Goal: Information Seeking & Learning: Learn about a topic

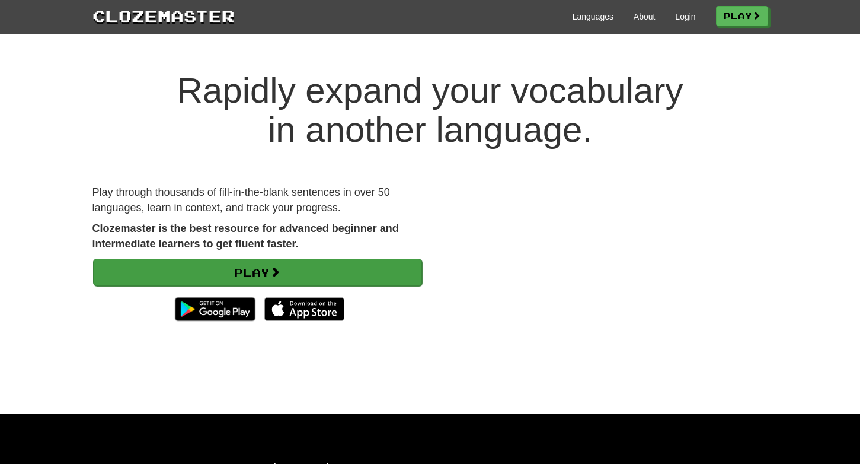
click at [272, 269] on link "Play" at bounding box center [257, 272] width 329 height 27
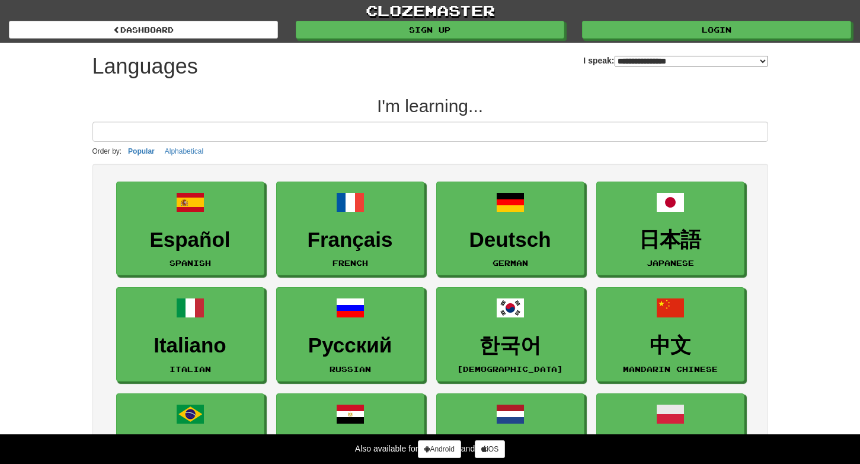
select select "*******"
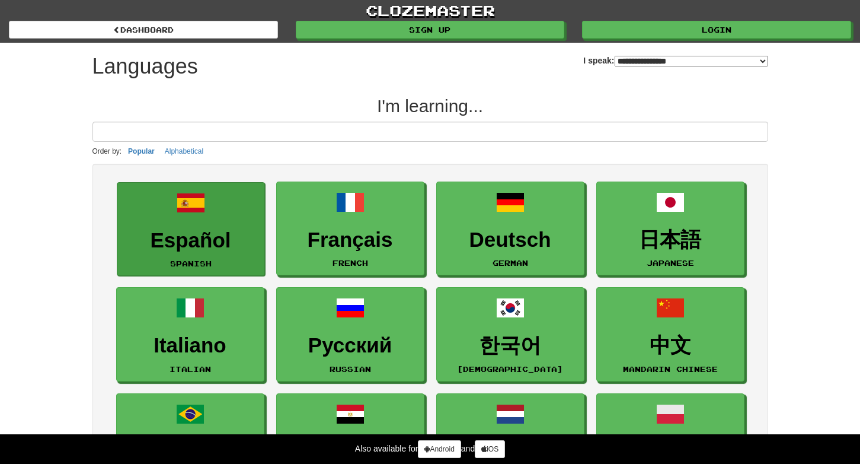
click at [204, 203] on span at bounding box center [191, 203] width 28 height 28
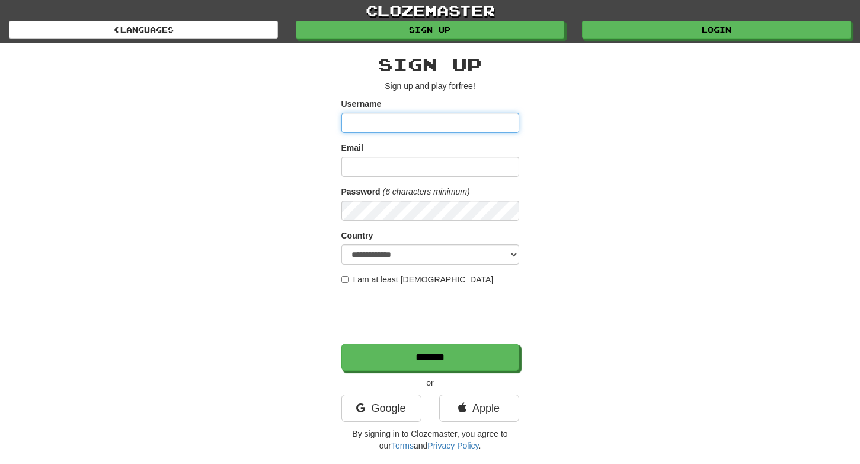
type input "**********"
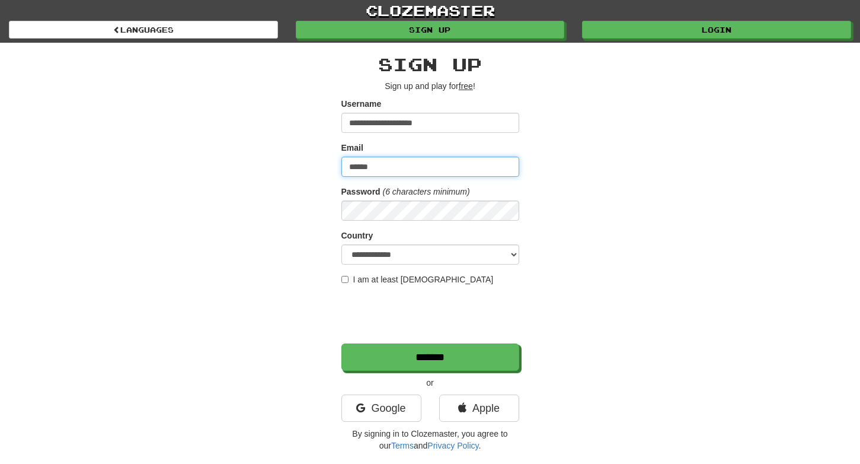
type input "**********"
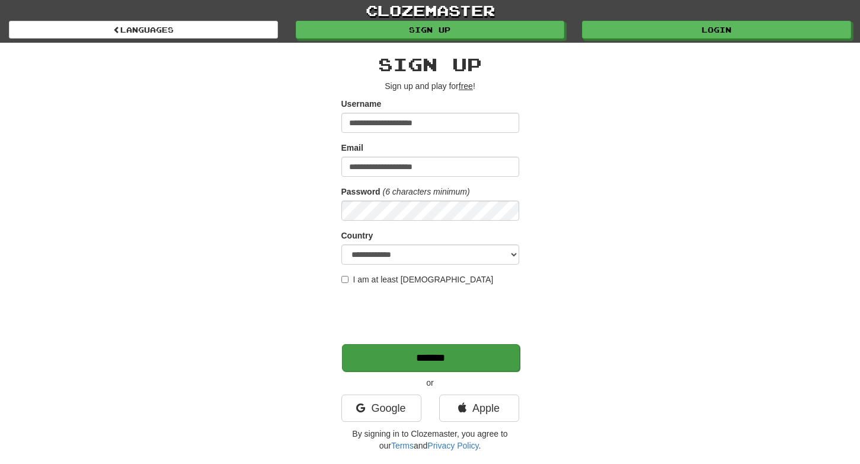
click at [391, 357] on input "*******" at bounding box center [431, 357] width 178 height 27
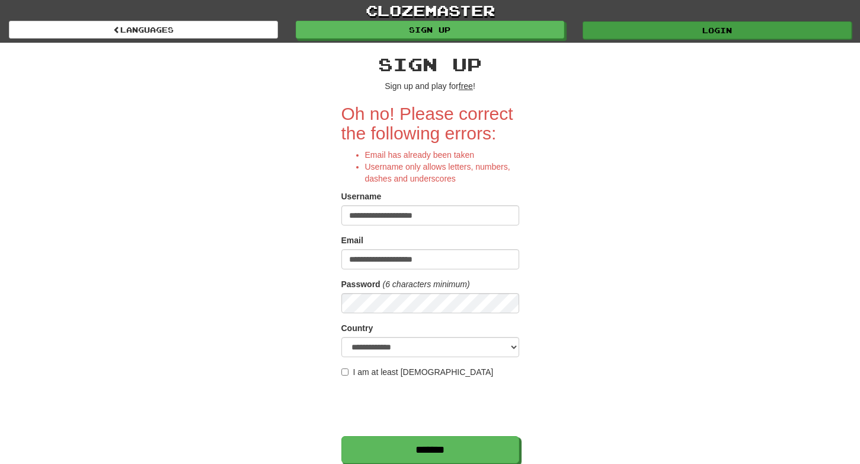
click at [691, 31] on link "Login" at bounding box center [717, 30] width 269 height 18
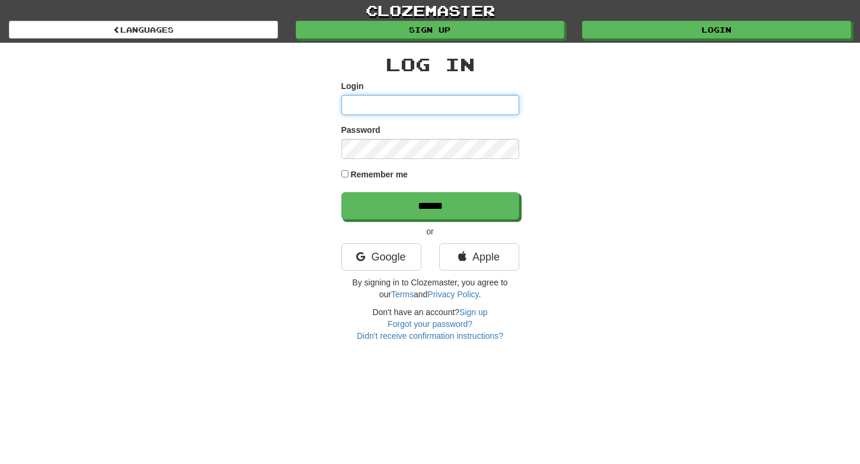
type input "**********"
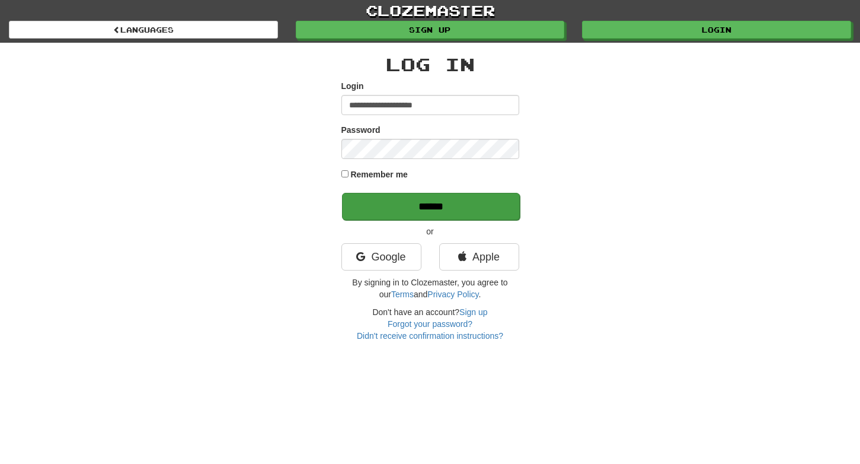
click at [409, 205] on input "******" at bounding box center [431, 206] width 178 height 27
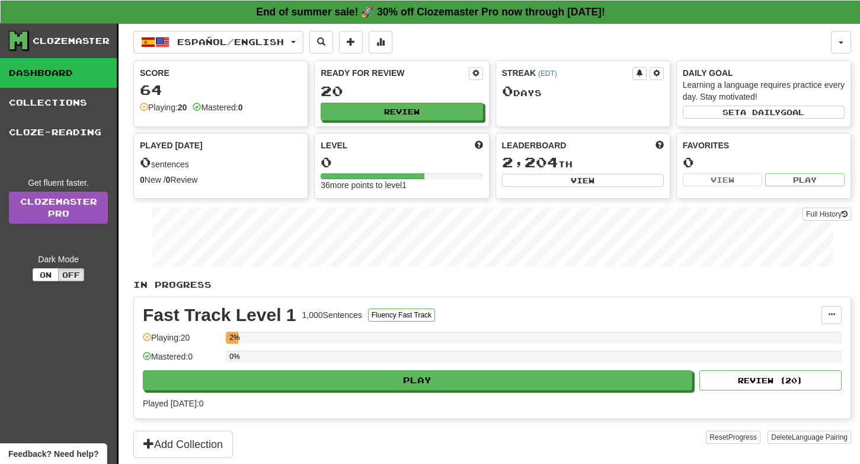
click at [388, 13] on strong "End of summer sale! 🚀 30% off Clozemaster Pro now through [DATE]!" at bounding box center [430, 12] width 349 height 12
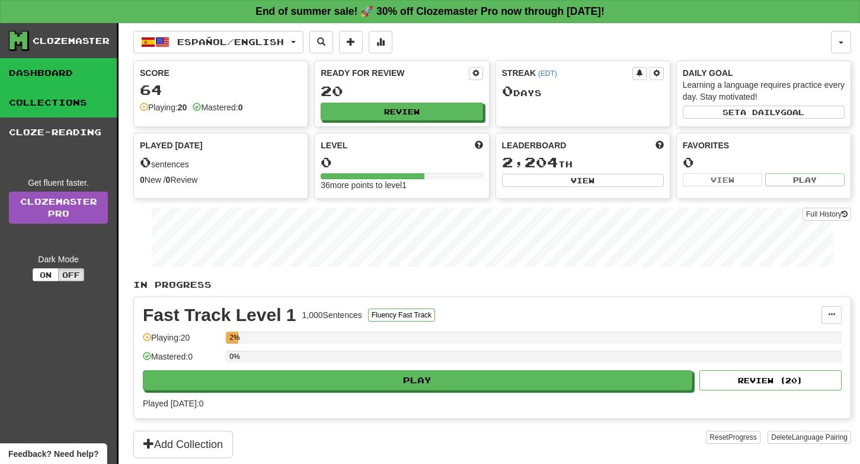
click at [69, 103] on link "Collections" at bounding box center [58, 103] width 117 height 30
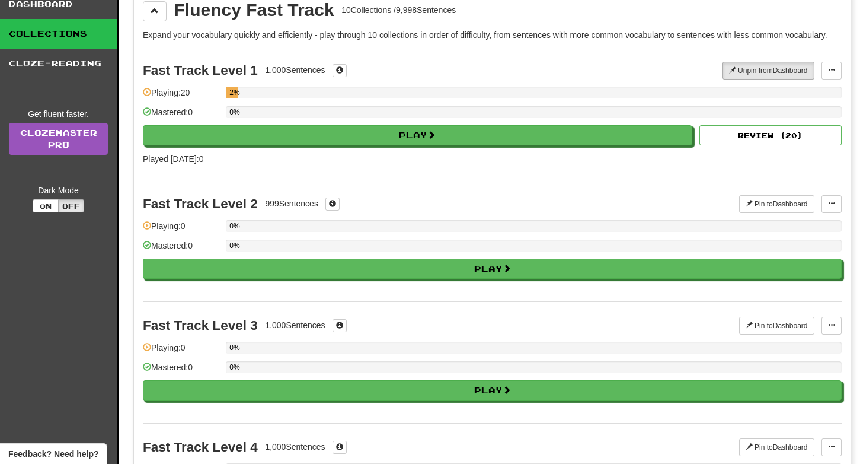
scroll to position [83, 0]
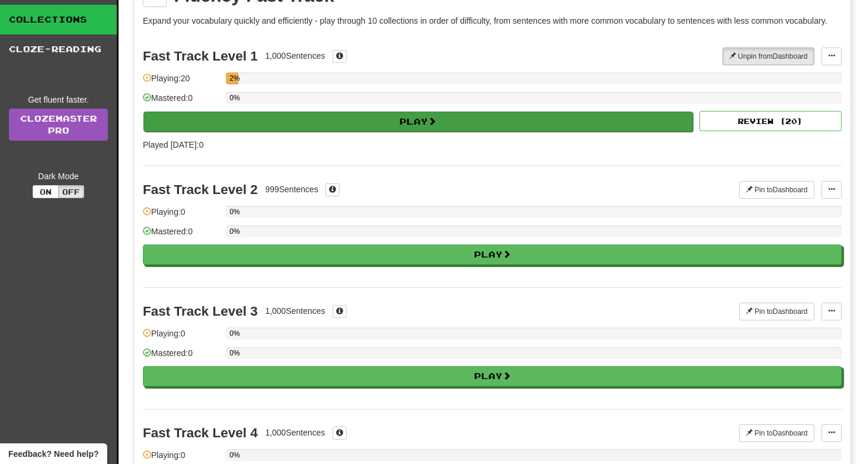
click at [282, 114] on button "Play" at bounding box center [418, 121] width 550 height 20
select select "**"
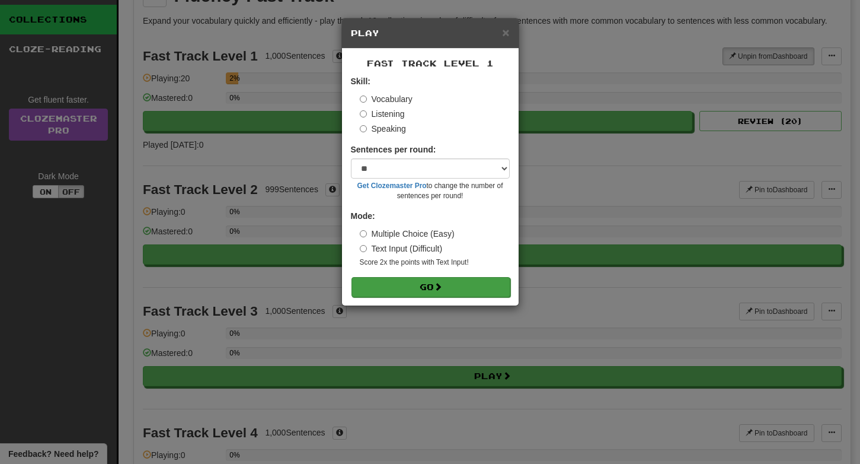
click at [408, 284] on button "Go" at bounding box center [431, 287] width 159 height 20
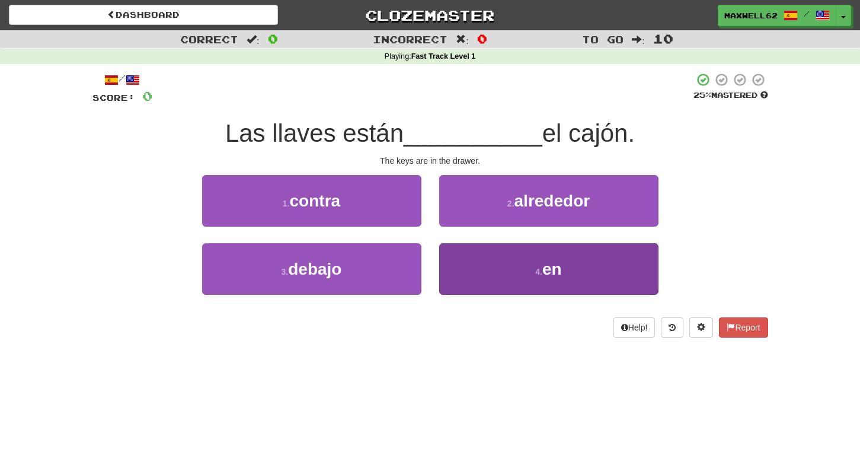
click at [524, 260] on button "4 . en" at bounding box center [548, 269] width 219 height 52
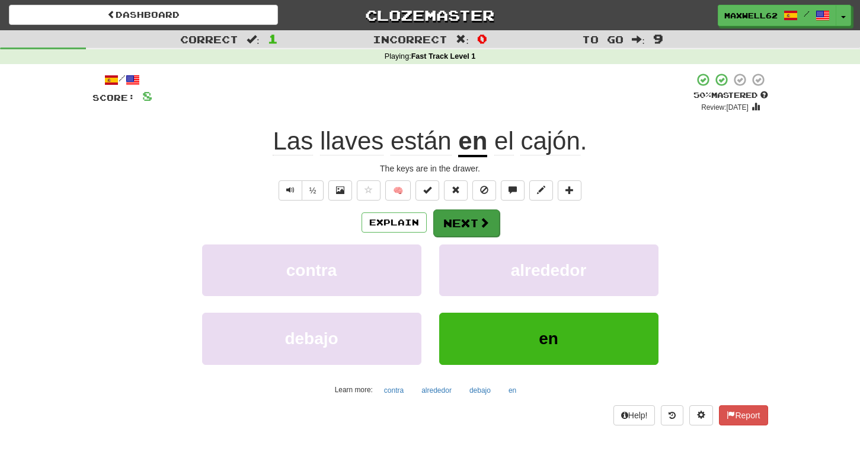
click at [474, 225] on button "Next" at bounding box center [466, 222] width 66 height 27
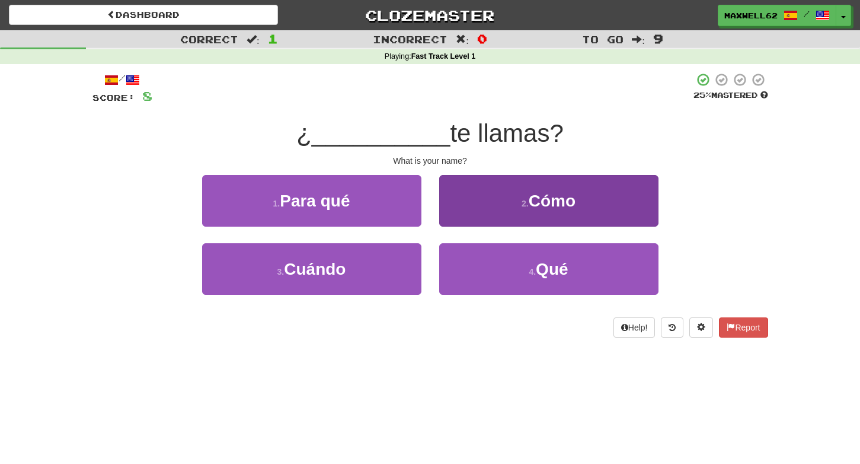
click at [614, 186] on button "2 . Cómo" at bounding box center [548, 201] width 219 height 52
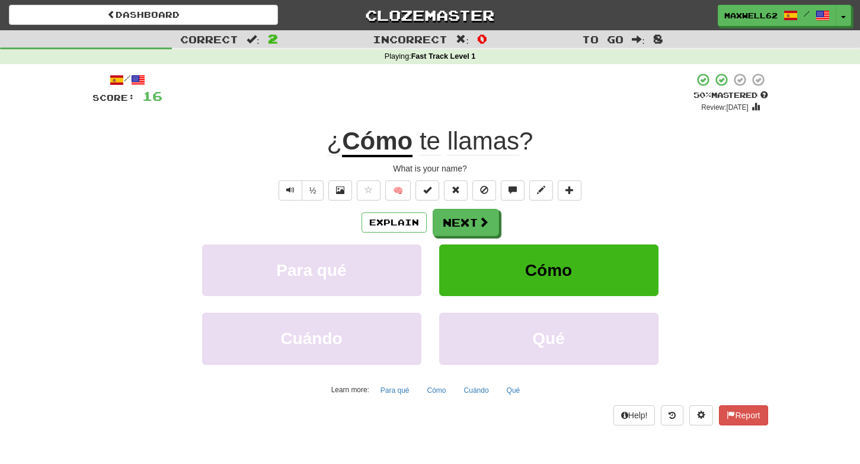
click at [566, 273] on span "Cómo" at bounding box center [548, 270] width 47 height 18
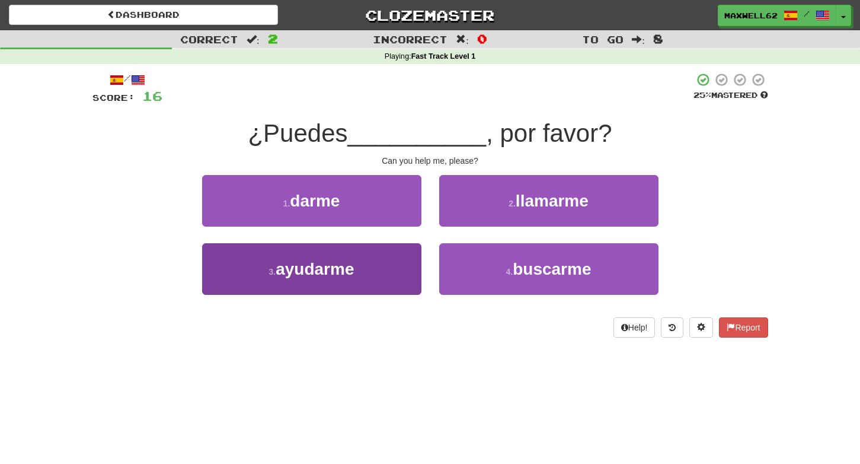
click at [365, 278] on button "3 . ayudarme" at bounding box center [311, 269] width 219 height 52
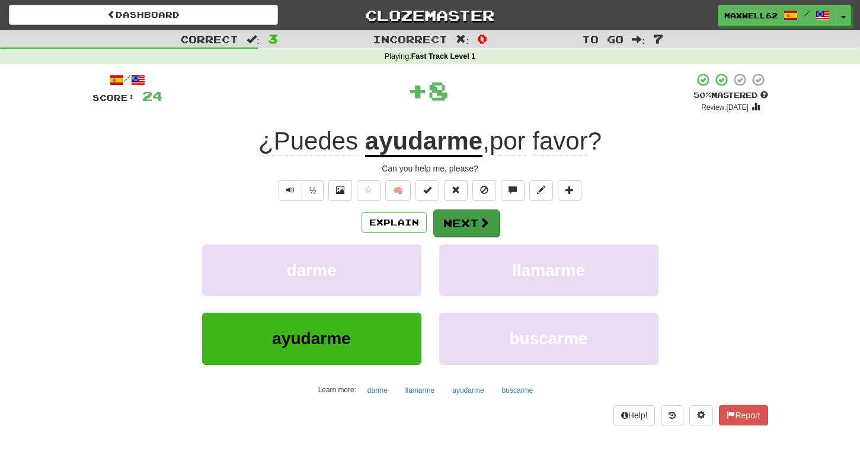
click at [476, 222] on button "Next" at bounding box center [466, 222] width 66 height 27
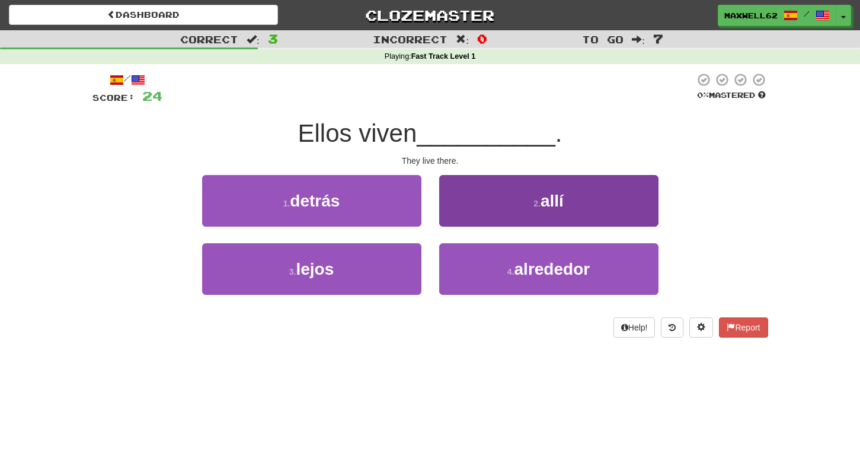
click at [566, 202] on button "2 . allí" at bounding box center [548, 201] width 219 height 52
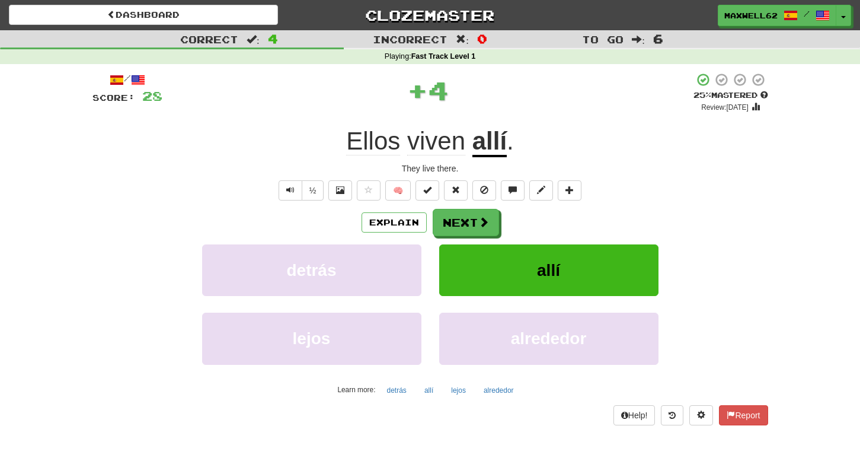
click at [541, 279] on button "allí" at bounding box center [548, 270] width 219 height 52
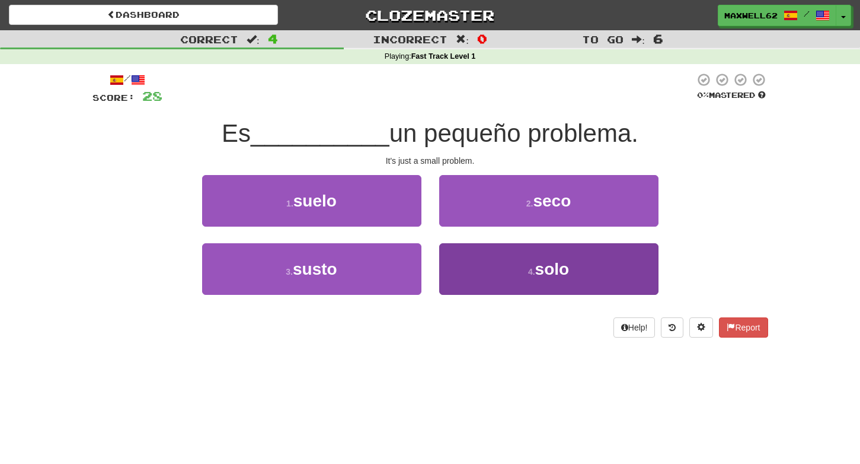
click at [541, 268] on span "solo" at bounding box center [552, 269] width 34 height 18
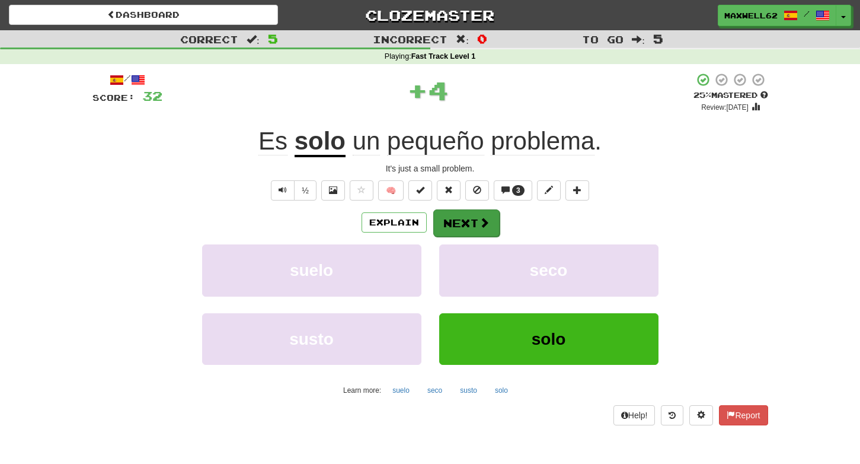
click at [480, 222] on span at bounding box center [484, 222] width 11 height 11
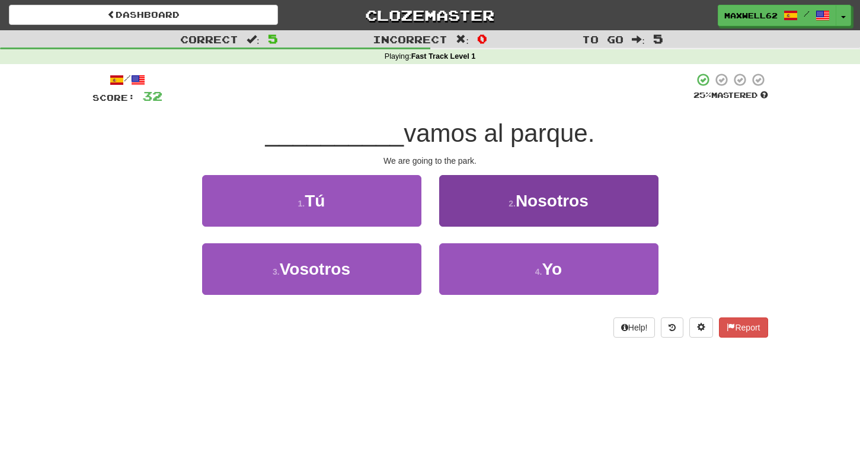
click at [565, 210] on button "2 . Nosotros" at bounding box center [548, 201] width 219 height 52
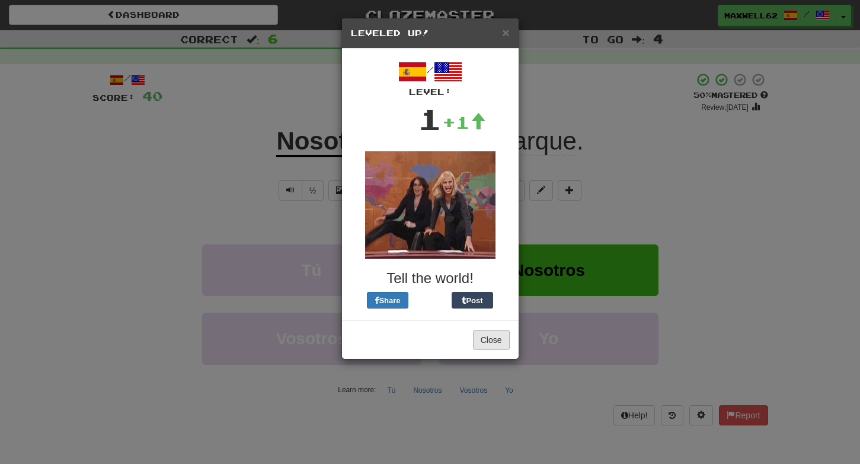
click at [500, 343] on button "Close" at bounding box center [491, 340] width 37 height 20
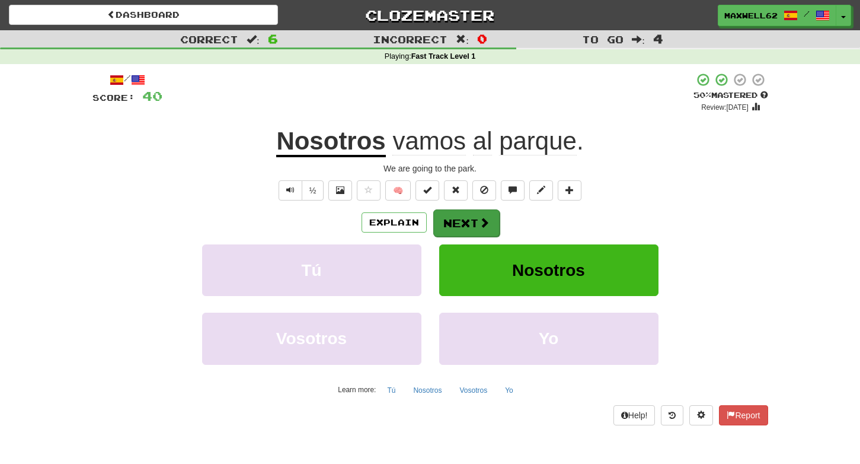
click at [473, 219] on button "Next" at bounding box center [466, 222] width 66 height 27
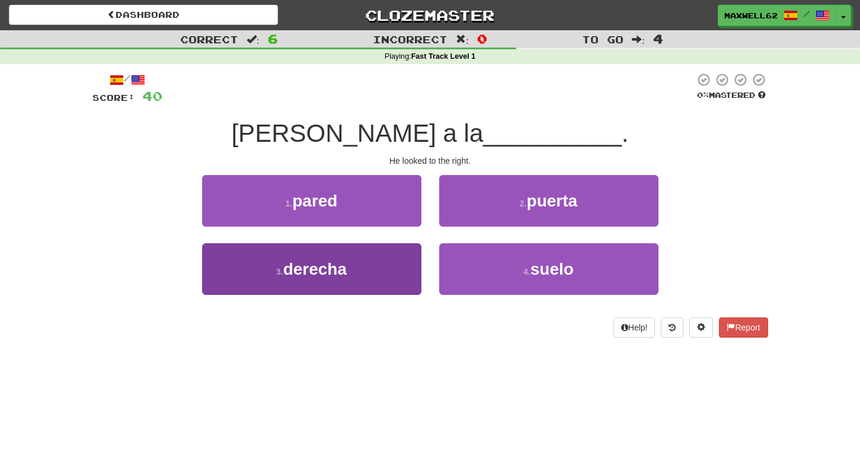
click at [331, 270] on span "derecha" at bounding box center [314, 269] width 63 height 18
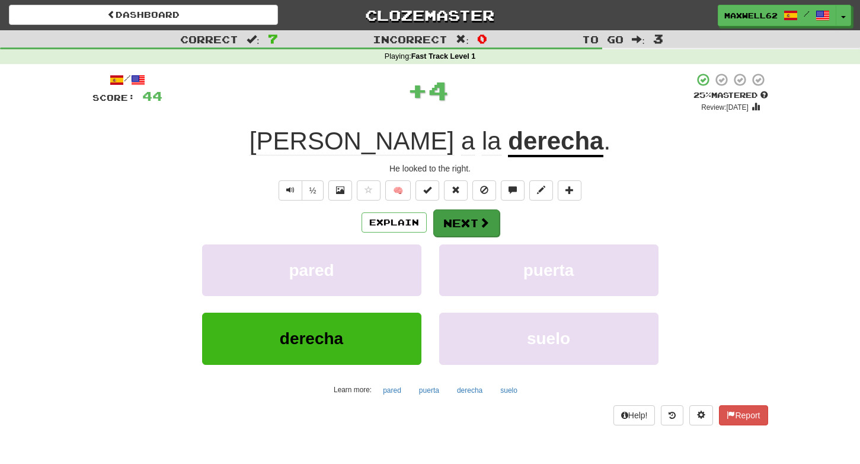
click at [469, 218] on button "Next" at bounding box center [466, 222] width 66 height 27
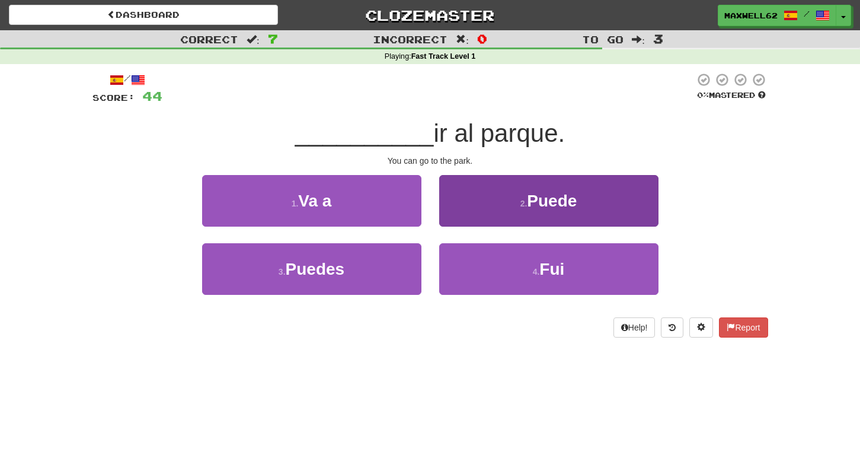
click at [524, 206] on small "2 ." at bounding box center [524, 203] width 7 height 9
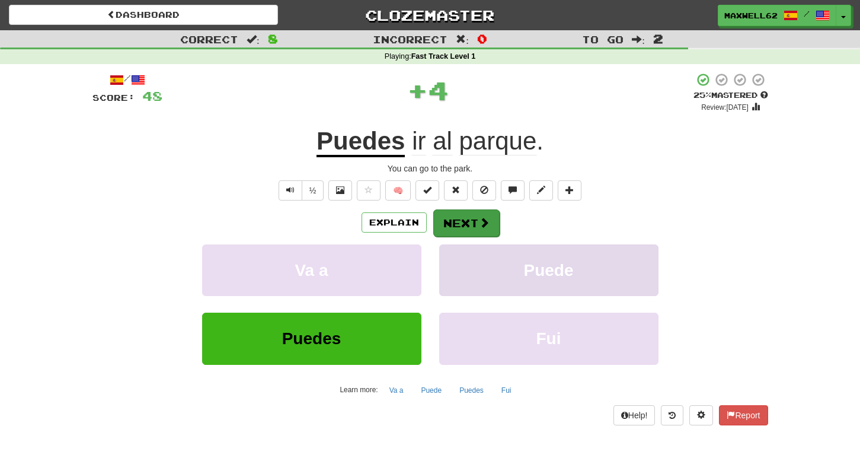
click at [472, 224] on button "Next" at bounding box center [466, 222] width 66 height 27
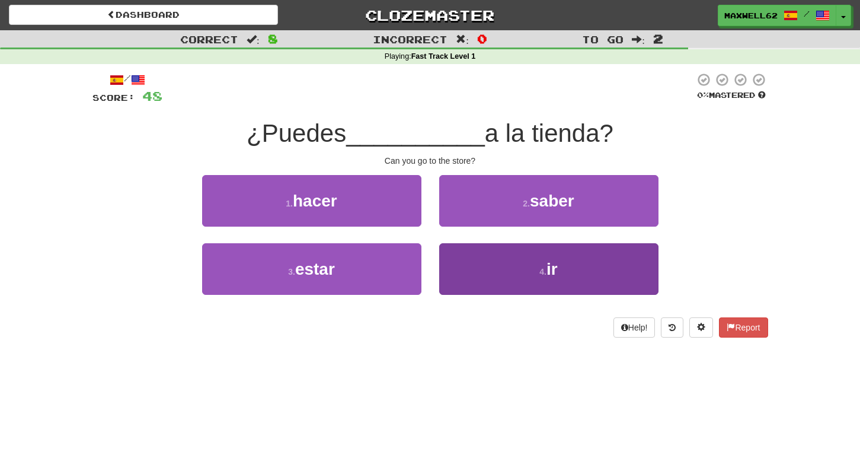
click at [598, 283] on button "4 . ir" at bounding box center [548, 269] width 219 height 52
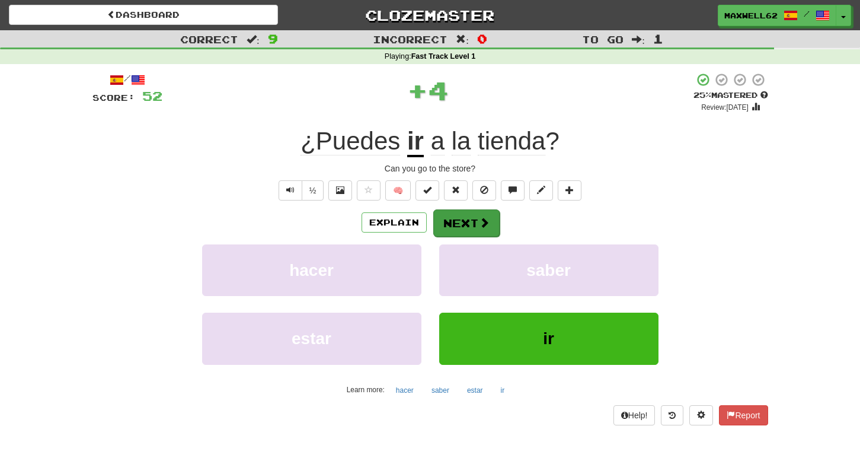
click at [487, 222] on span at bounding box center [484, 222] width 11 height 11
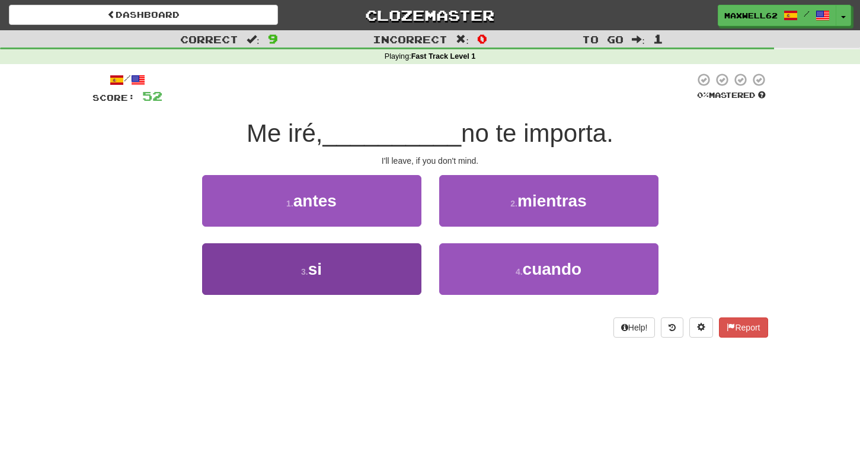
click at [365, 269] on button "3 . si" at bounding box center [311, 269] width 219 height 52
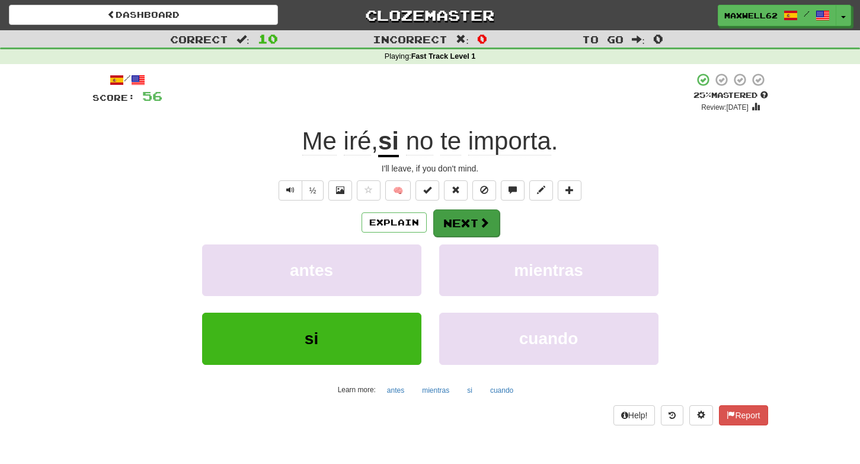
click at [476, 222] on button "Next" at bounding box center [466, 222] width 66 height 27
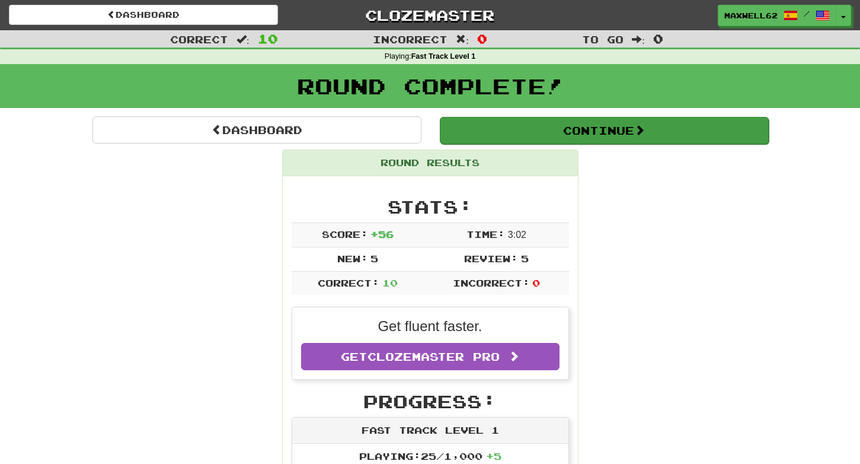
click at [643, 130] on span at bounding box center [639, 130] width 11 height 11
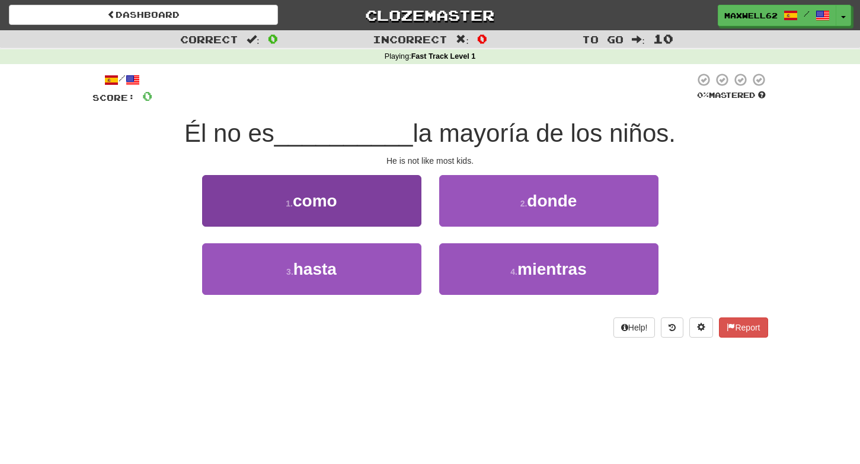
click at [382, 202] on button "1 . como" at bounding box center [311, 201] width 219 height 52
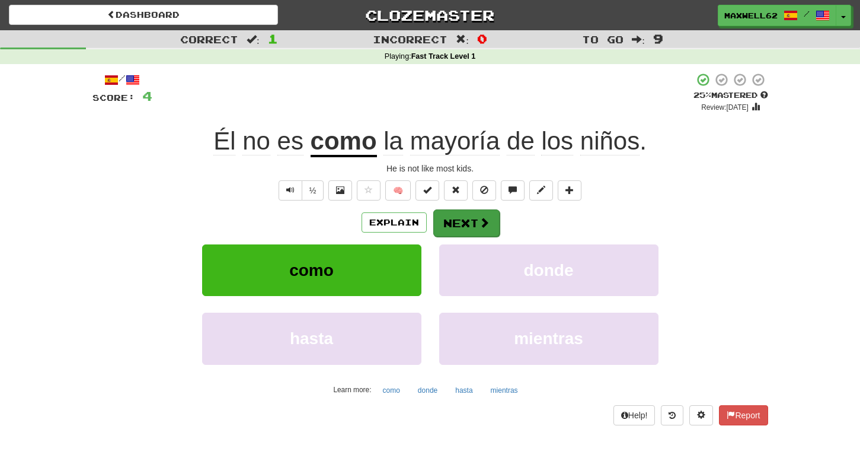
click at [483, 224] on span at bounding box center [484, 222] width 11 height 11
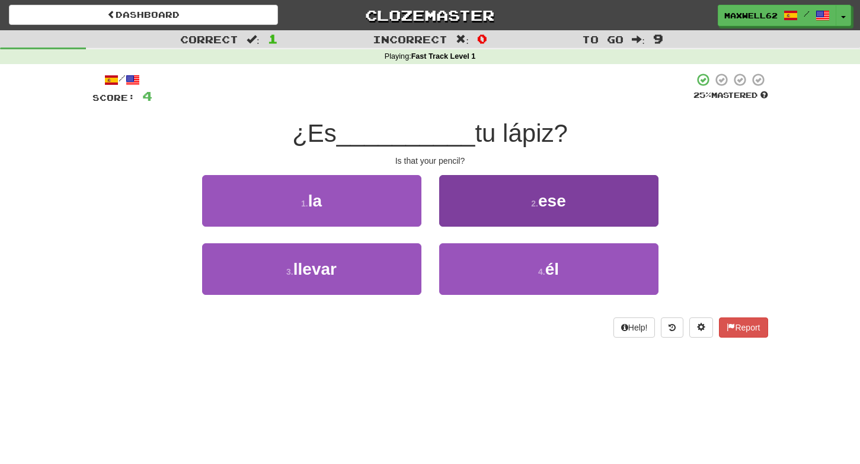
click at [580, 197] on button "2 . ese" at bounding box center [548, 201] width 219 height 52
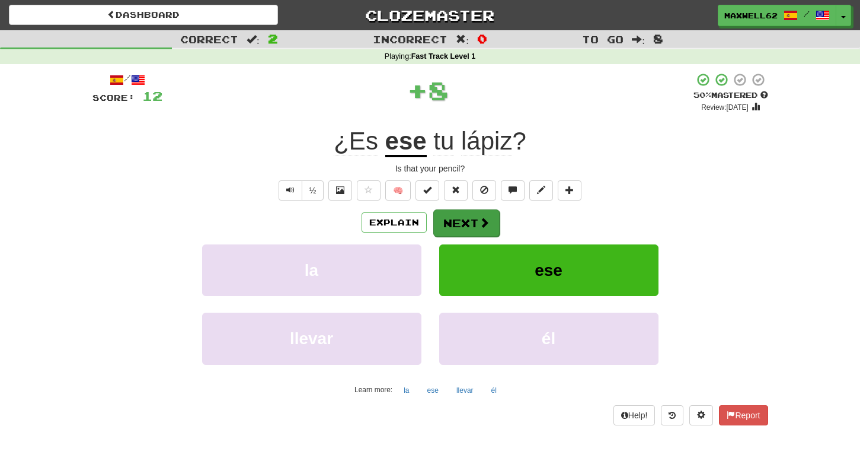
click at [483, 224] on span at bounding box center [484, 222] width 11 height 11
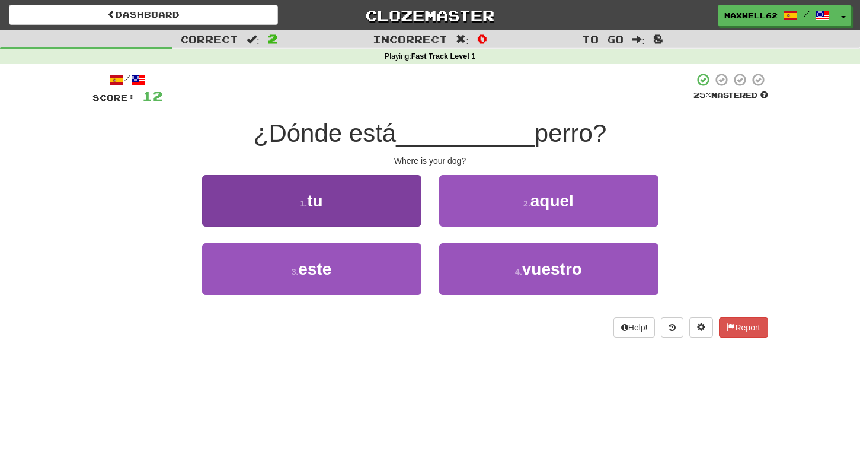
click at [347, 202] on button "1 . tu" at bounding box center [311, 201] width 219 height 52
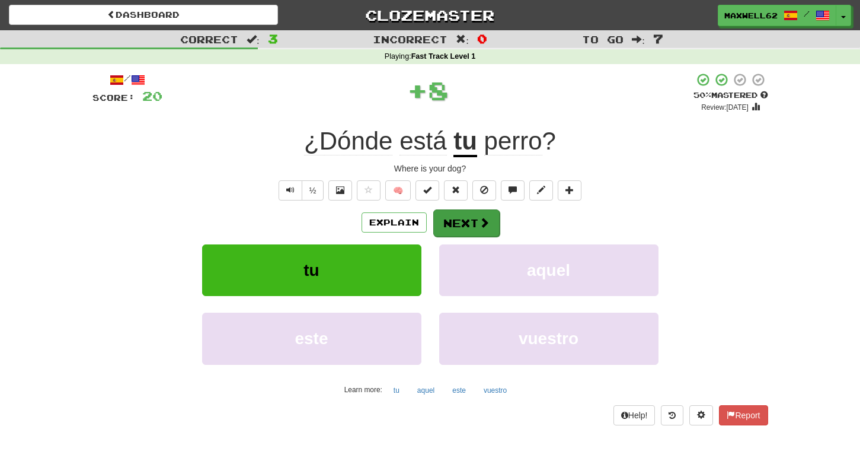
click at [473, 220] on button "Next" at bounding box center [466, 222] width 66 height 27
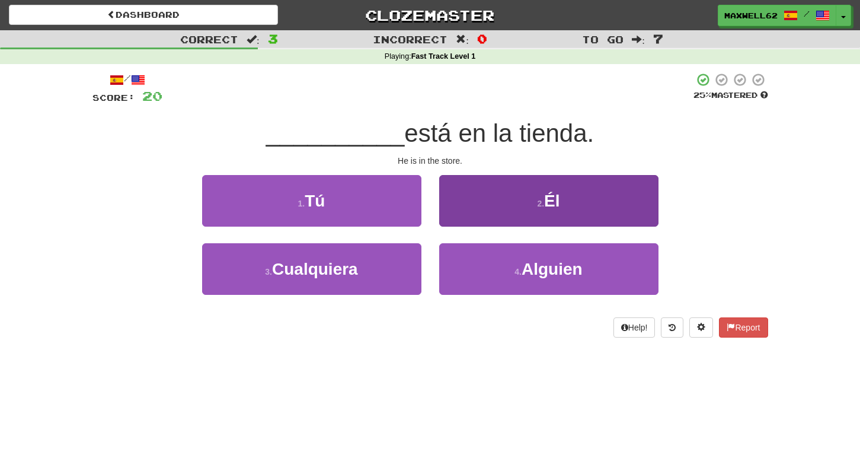
click at [556, 192] on span "Él" at bounding box center [551, 201] width 15 height 18
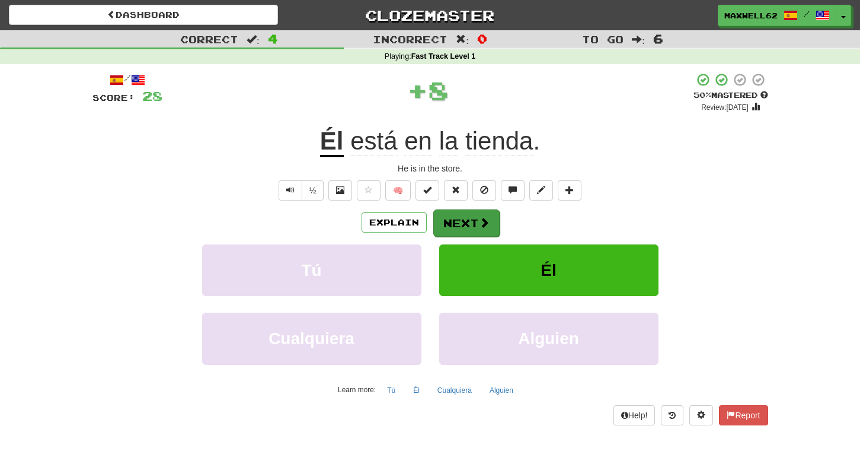
click at [472, 223] on button "Next" at bounding box center [466, 222] width 66 height 27
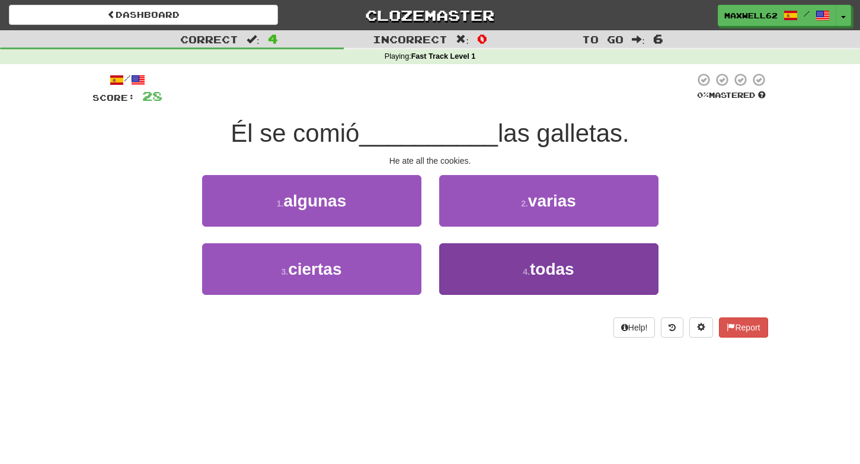
click at [566, 269] on span "todas" at bounding box center [552, 269] width 44 height 18
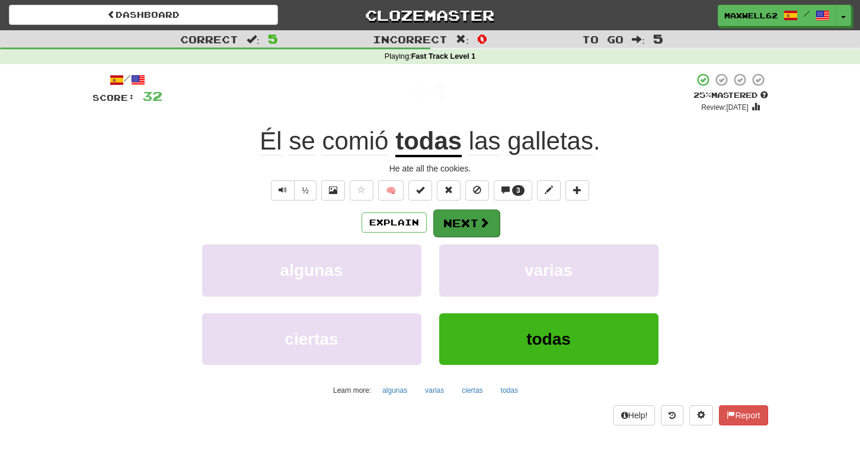
click at [479, 224] on span at bounding box center [484, 222] width 11 height 11
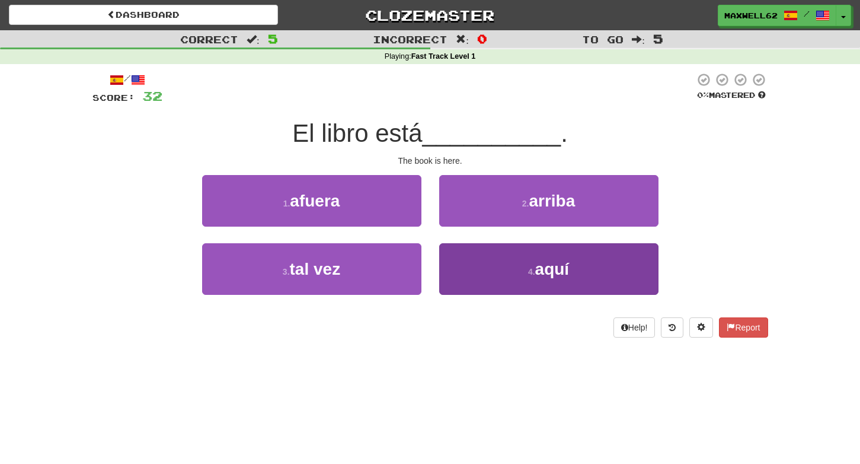
click at [531, 269] on small "4 ." at bounding box center [531, 271] width 7 height 9
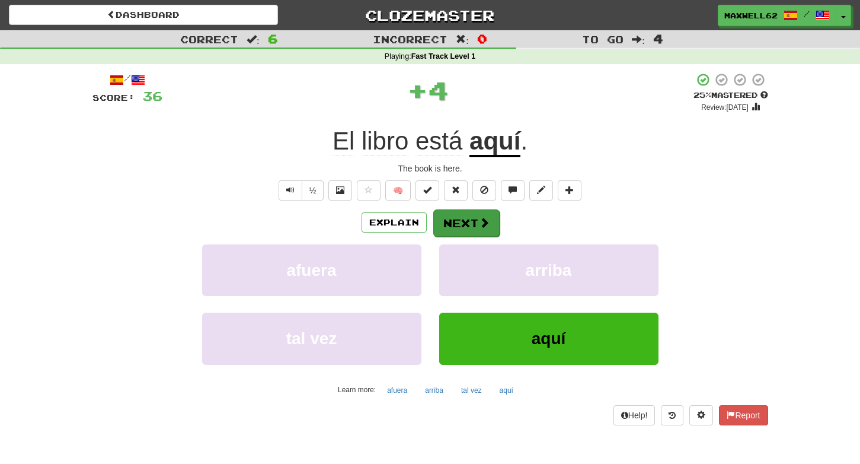
click at [464, 222] on button "Next" at bounding box center [466, 222] width 66 height 27
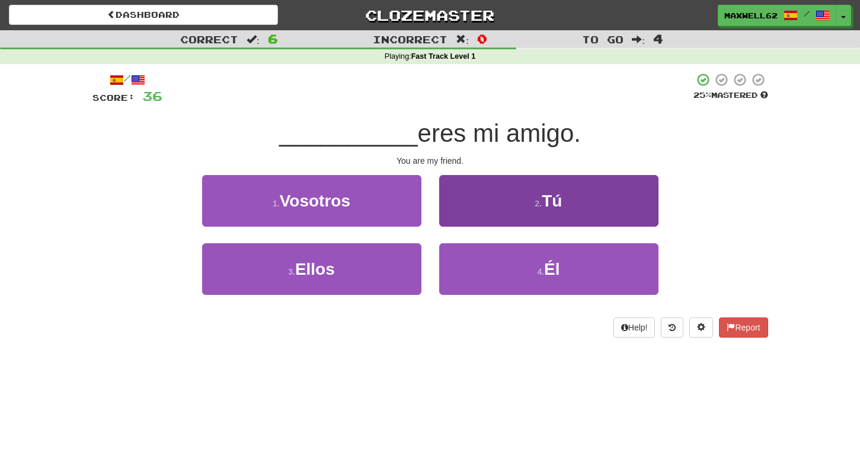
click at [491, 205] on button "2 . Tú" at bounding box center [548, 201] width 219 height 52
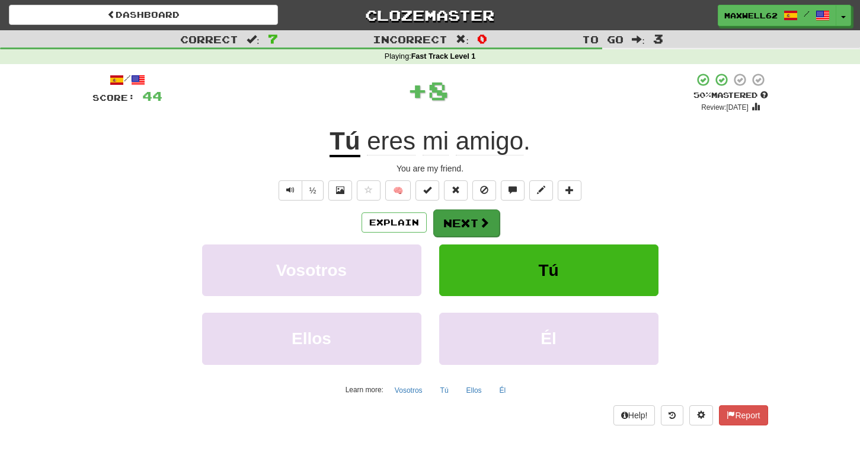
click at [469, 224] on button "Next" at bounding box center [466, 222] width 66 height 27
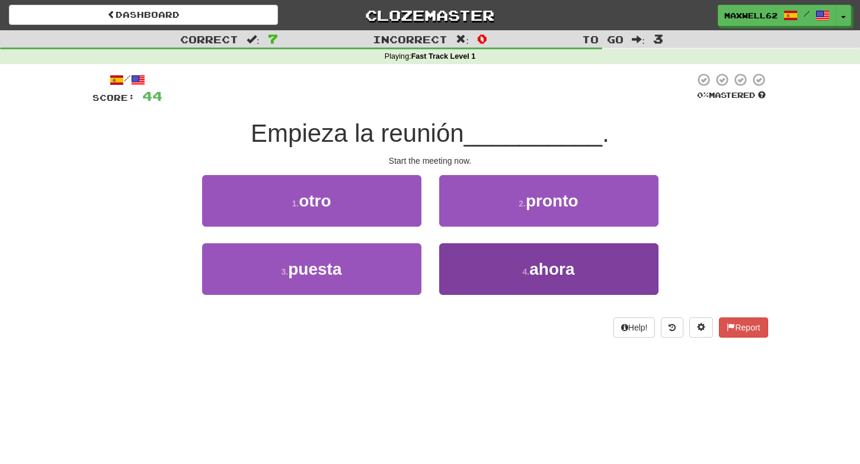
click at [604, 266] on button "4 . ahora" at bounding box center [548, 269] width 219 height 52
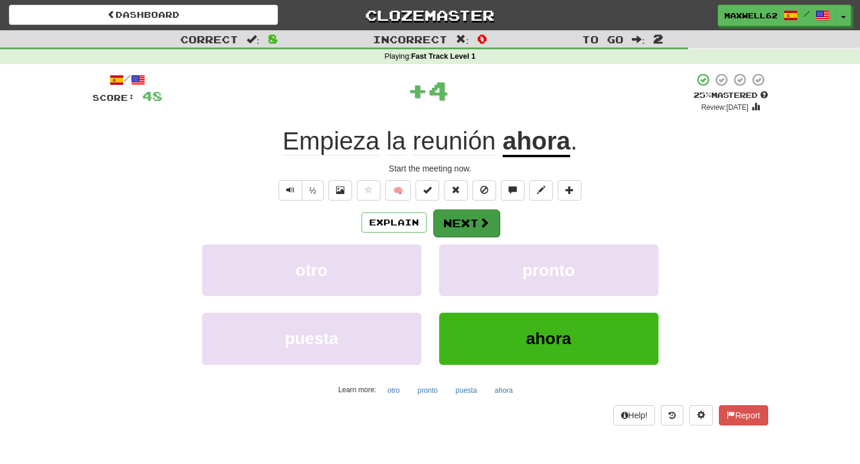
click at [482, 220] on span at bounding box center [484, 222] width 11 height 11
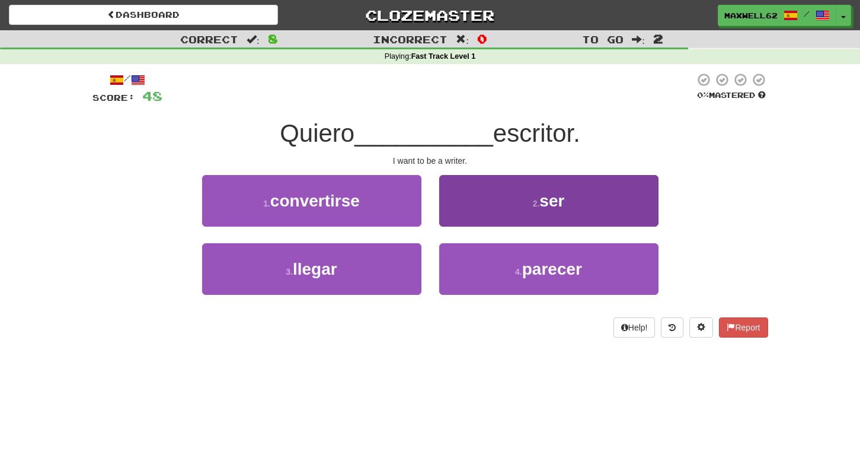
click at [585, 202] on button "2 . ser" at bounding box center [548, 201] width 219 height 52
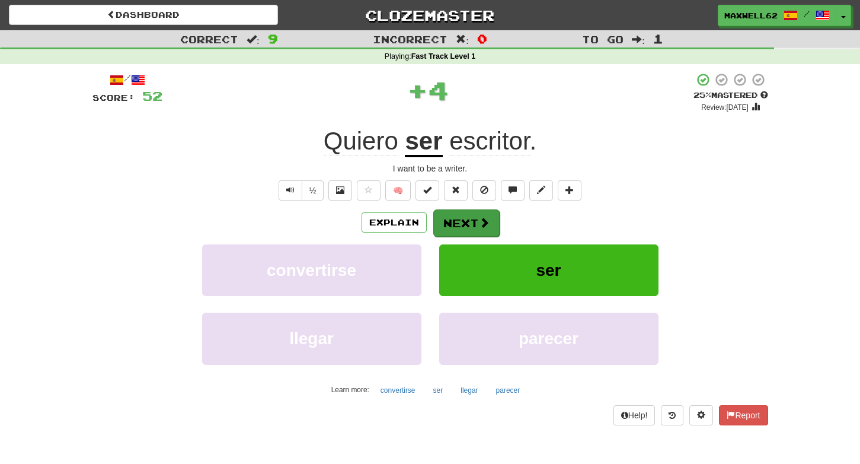
click at [463, 225] on button "Next" at bounding box center [466, 222] width 66 height 27
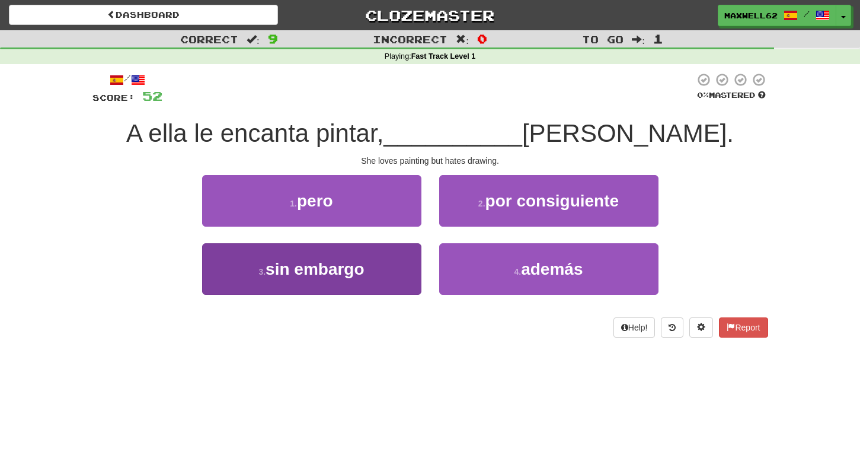
click at [319, 266] on span "sin embargo" at bounding box center [315, 269] width 98 height 18
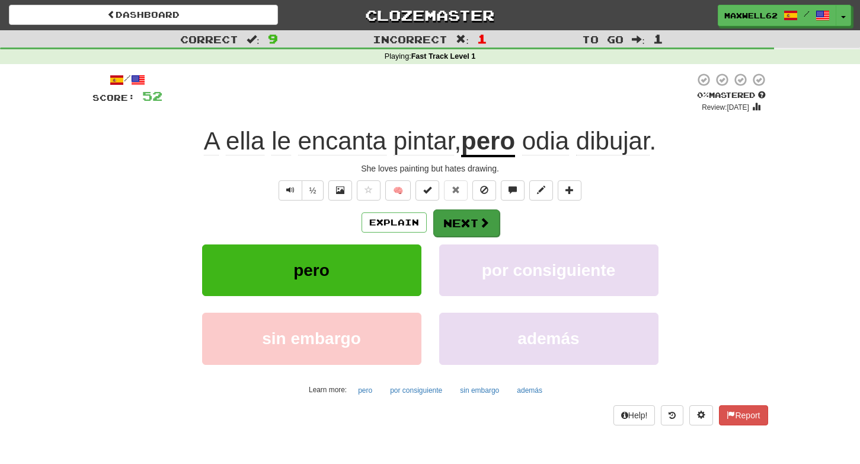
click at [467, 222] on button "Next" at bounding box center [466, 222] width 66 height 27
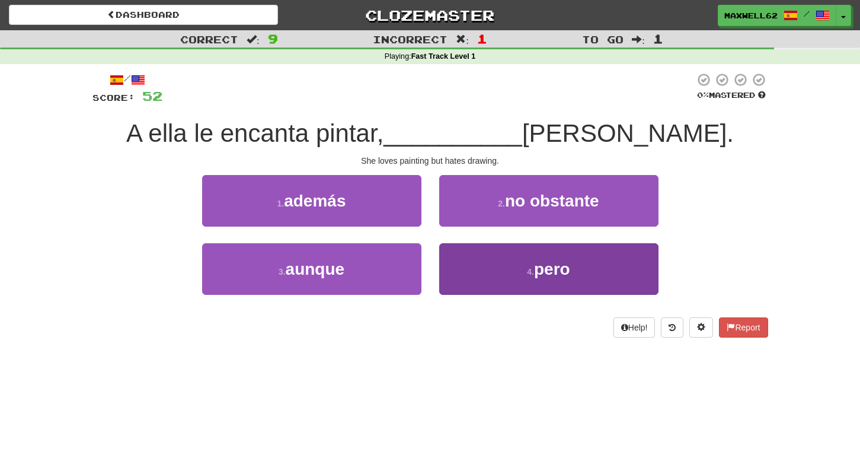
click at [516, 287] on button "4 . pero" at bounding box center [548, 269] width 219 height 52
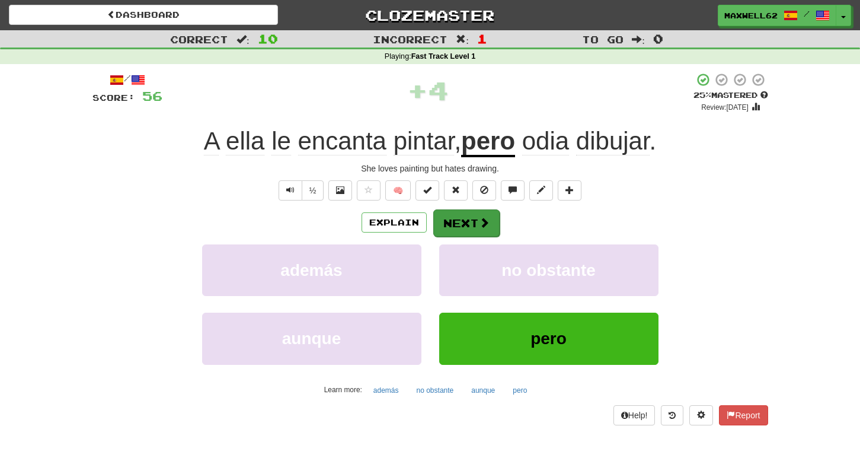
click at [477, 221] on button "Next" at bounding box center [466, 222] width 66 height 27
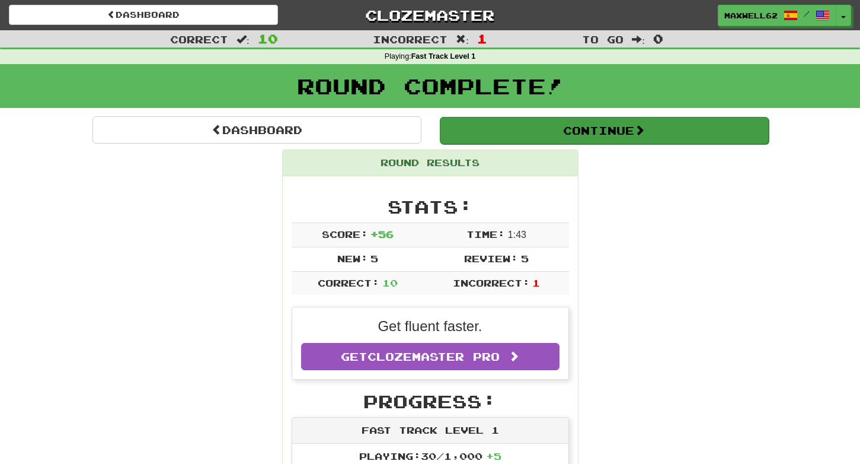
click at [610, 129] on button "Continue" at bounding box center [604, 130] width 329 height 27
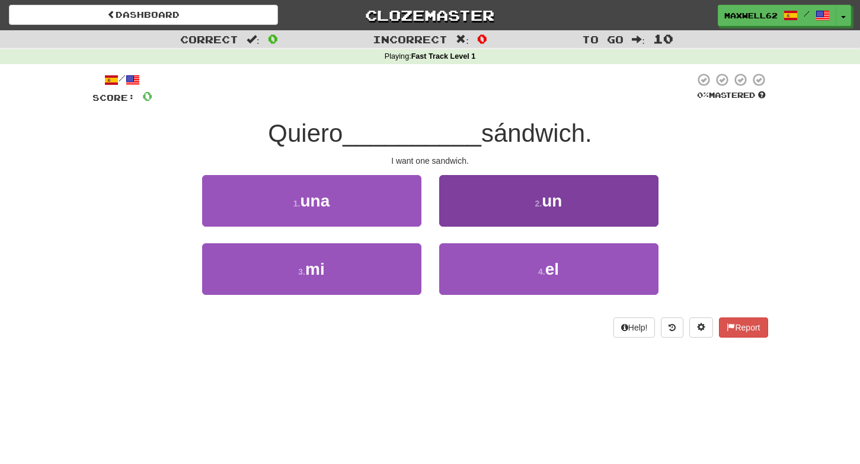
click at [493, 207] on button "2 . un" at bounding box center [548, 201] width 219 height 52
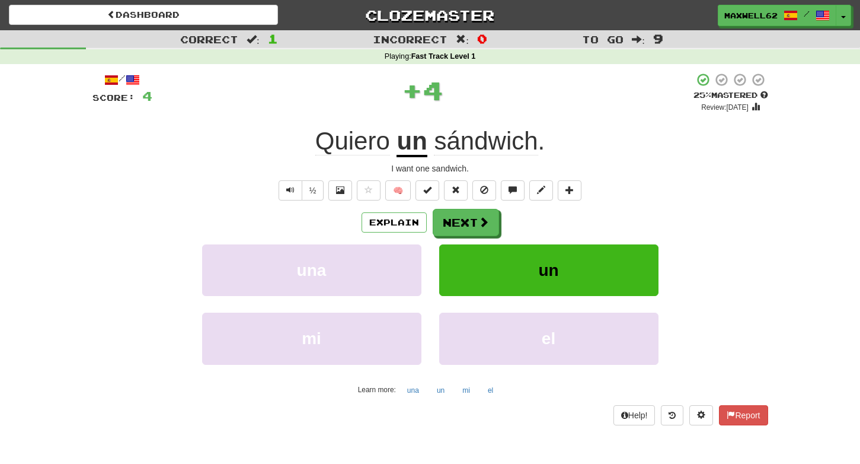
click at [514, 273] on button "un" at bounding box center [548, 270] width 219 height 52
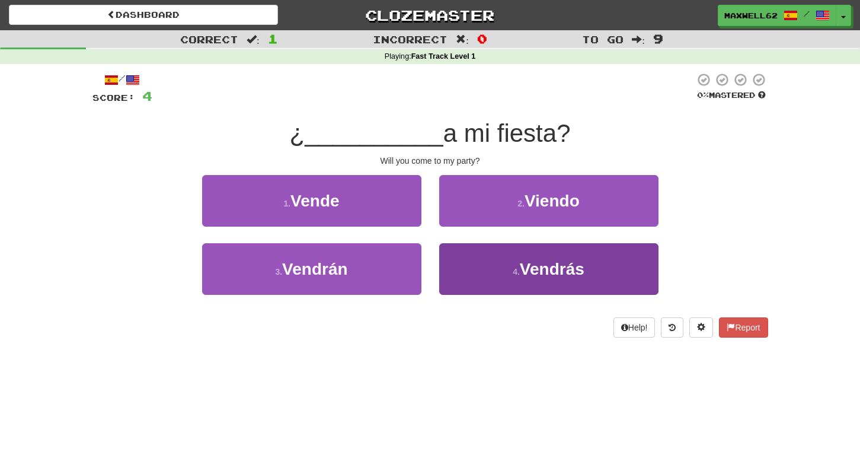
click at [608, 259] on button "4 . Vendrás" at bounding box center [548, 269] width 219 height 52
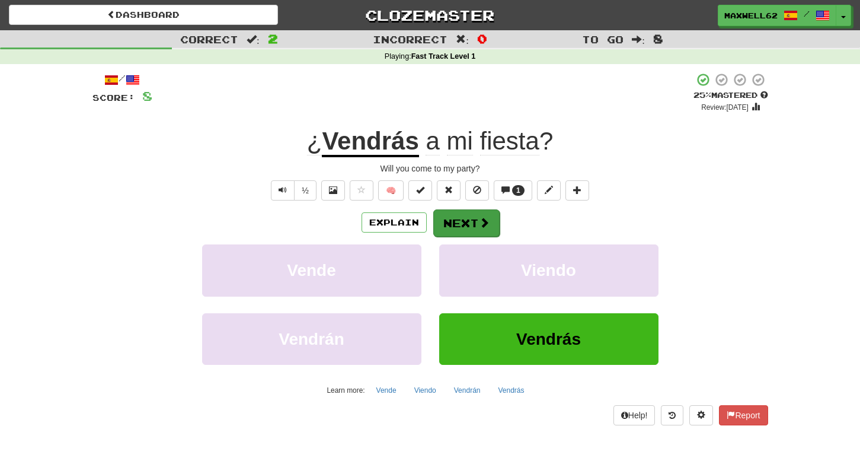
click at [476, 221] on button "Next" at bounding box center [466, 222] width 66 height 27
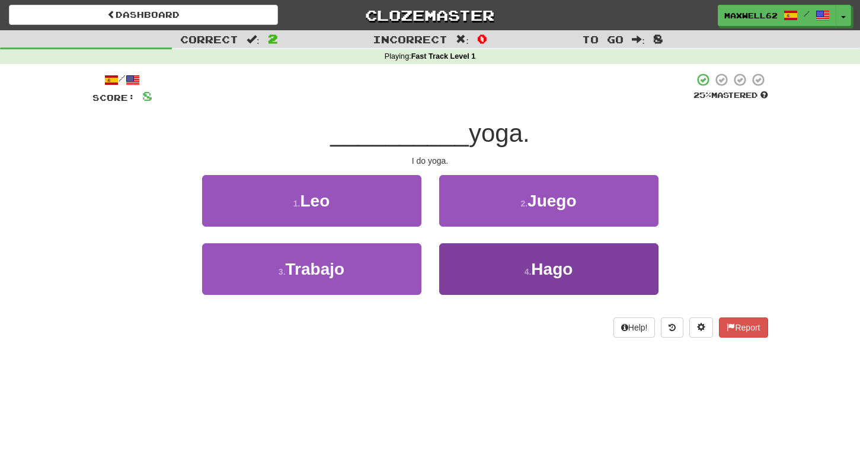
click at [512, 272] on button "4 . Hago" at bounding box center [548, 269] width 219 height 52
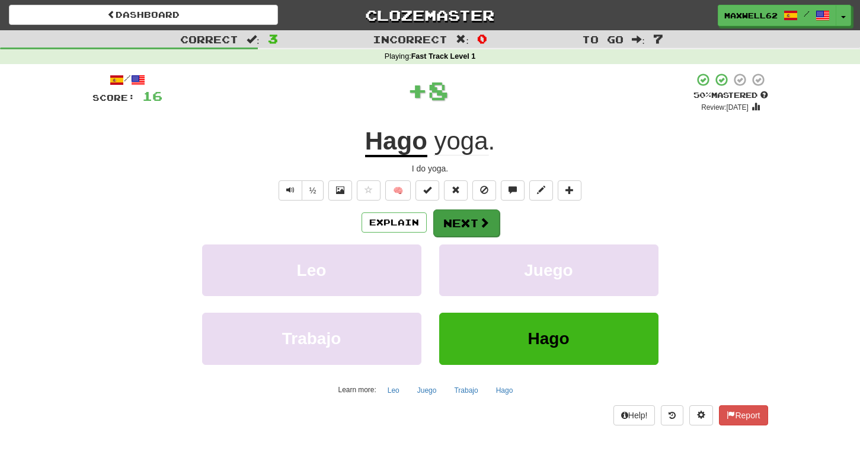
click at [471, 221] on button "Next" at bounding box center [466, 222] width 66 height 27
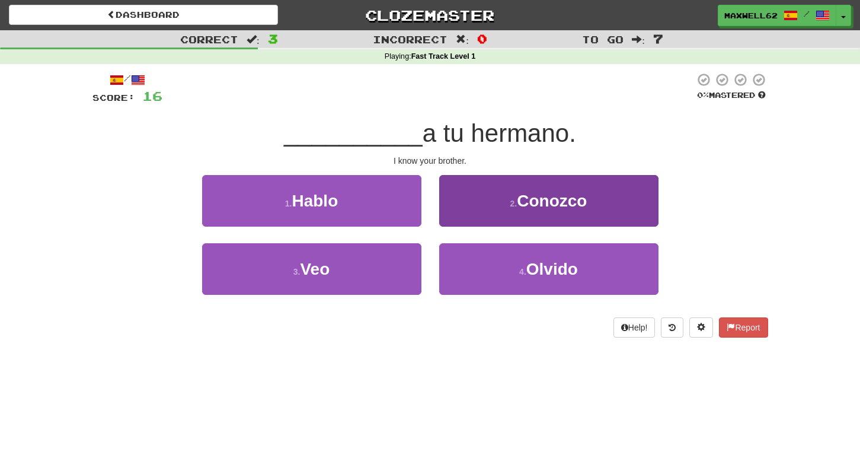
click at [546, 196] on span "Conozco" at bounding box center [552, 201] width 70 height 18
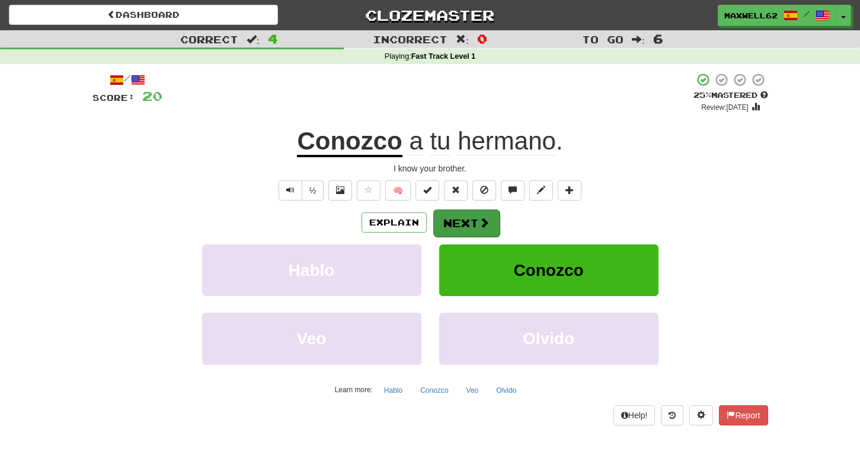
click at [473, 222] on button "Next" at bounding box center [466, 222] width 66 height 27
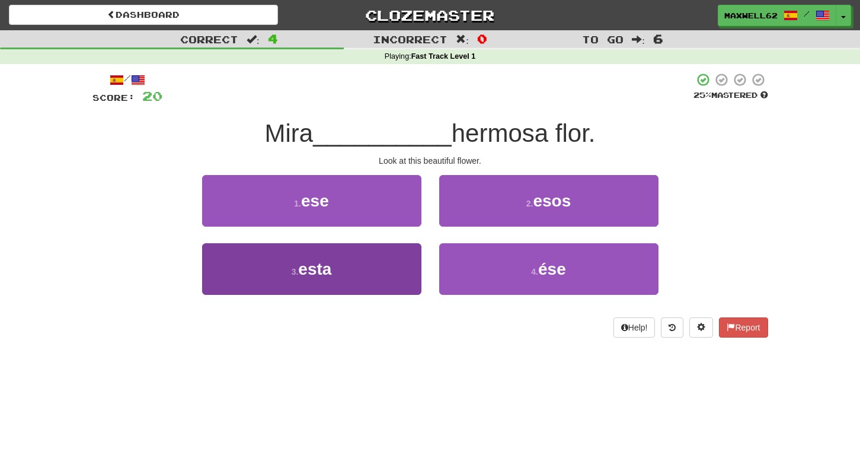
click at [323, 274] on span "esta" at bounding box center [314, 269] width 33 height 18
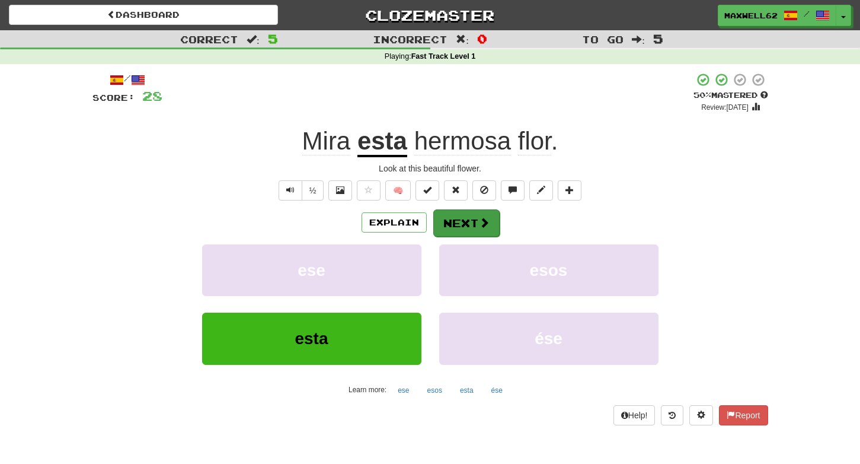
click at [465, 219] on button "Next" at bounding box center [466, 222] width 66 height 27
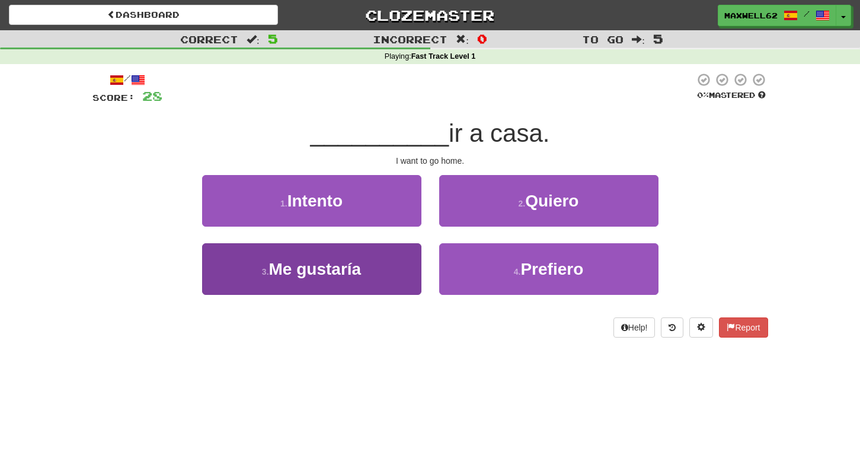
click at [350, 270] on span "Me gustaría" at bounding box center [315, 269] width 93 height 18
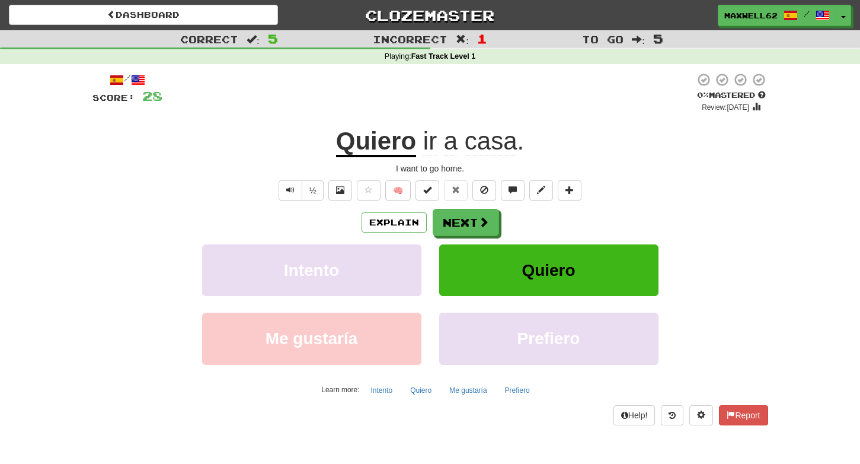
click at [509, 272] on button "Quiero" at bounding box center [548, 270] width 219 height 52
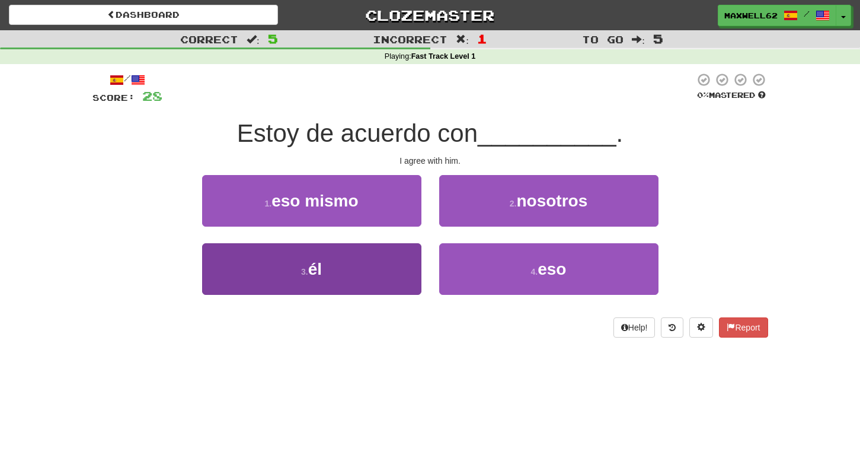
click at [337, 275] on button "3 . él" at bounding box center [311, 269] width 219 height 52
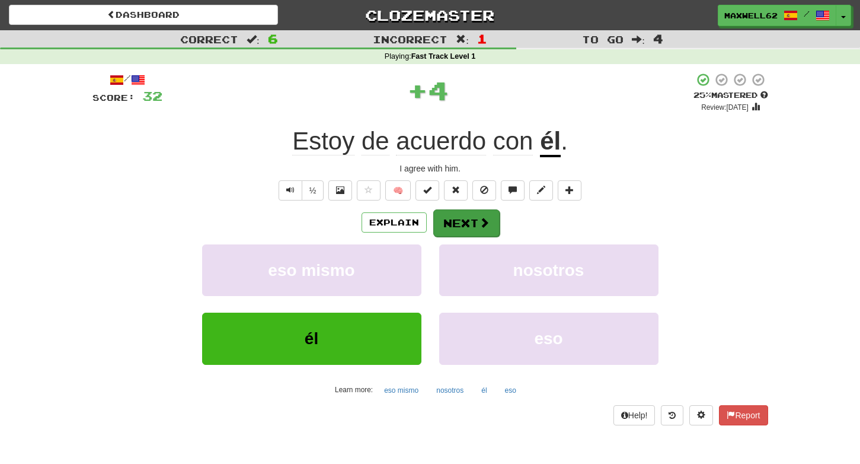
click at [485, 220] on span at bounding box center [484, 222] width 11 height 11
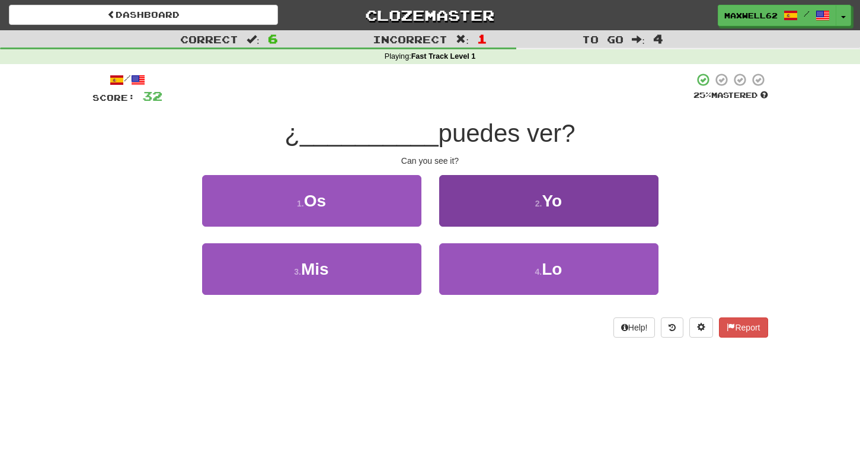
click at [574, 202] on button "2 . Yo" at bounding box center [548, 201] width 219 height 52
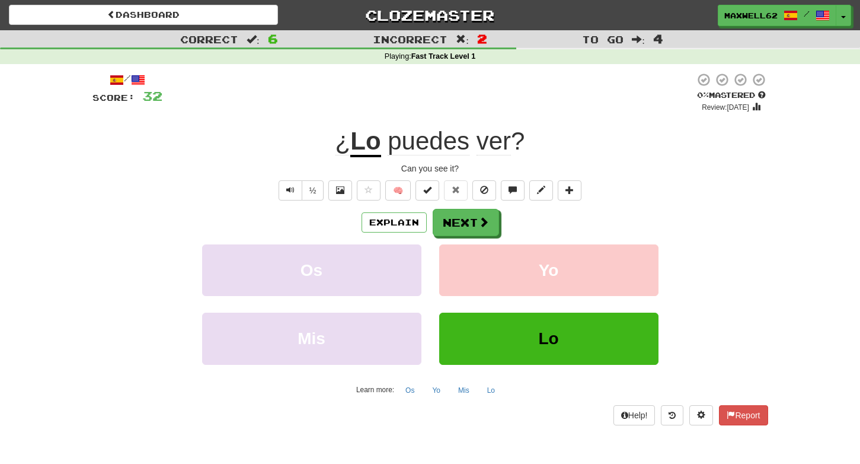
click at [494, 343] on button "Lo" at bounding box center [548, 338] width 219 height 52
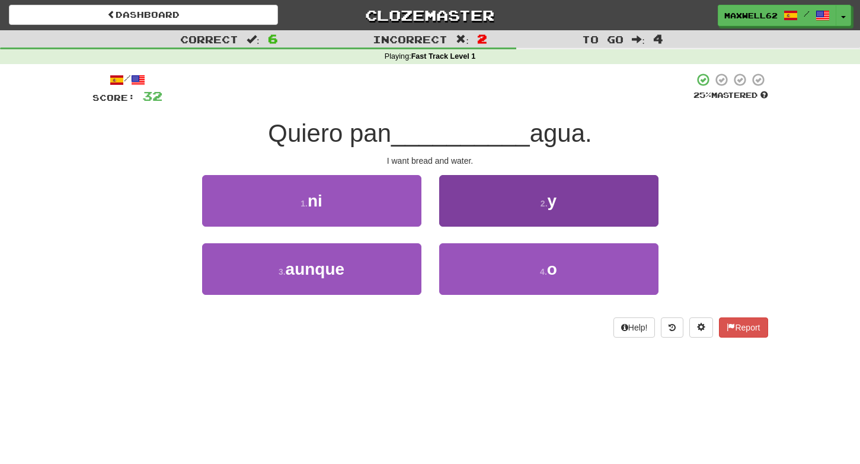
click at [515, 203] on button "2 . y" at bounding box center [548, 201] width 219 height 52
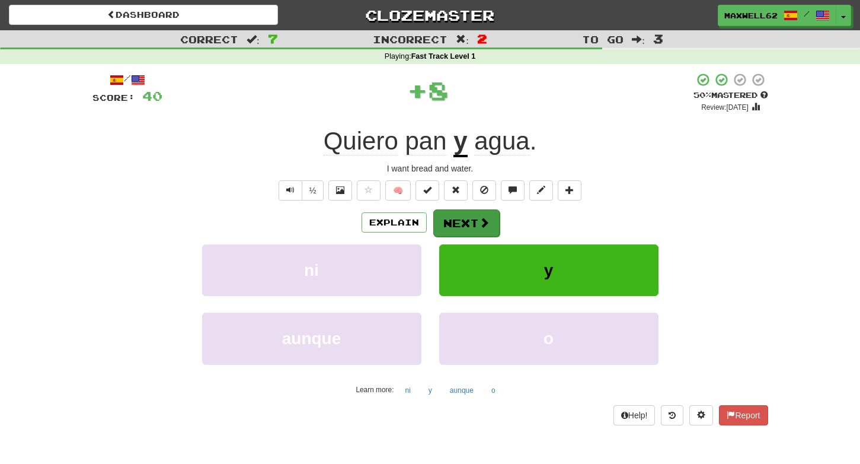
click at [471, 217] on button "Next" at bounding box center [466, 222] width 66 height 27
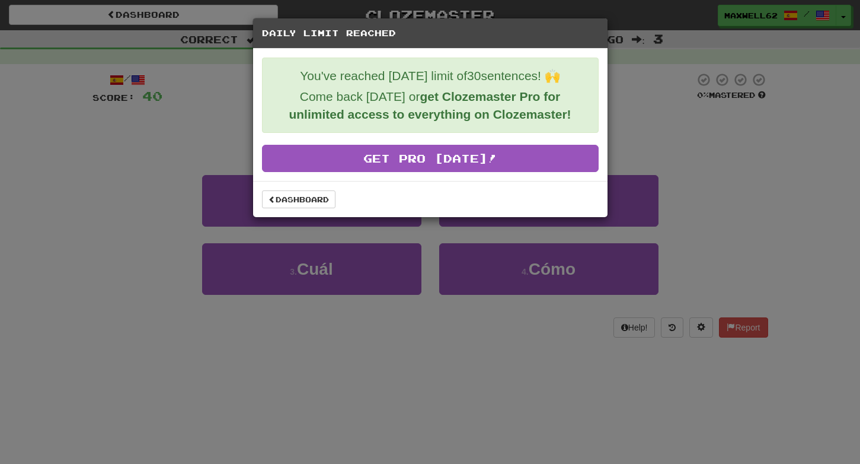
click at [180, 175] on div "Daily Limit Reached You've reached today's limit of 30 sentences! 🙌 Come back t…" at bounding box center [430, 232] width 860 height 464
click at [205, 106] on div "Daily Limit Reached You've reached today's limit of 30 sentences! 🙌 Come back t…" at bounding box center [430, 232] width 860 height 464
